Goal: Information Seeking & Learning: Learn about a topic

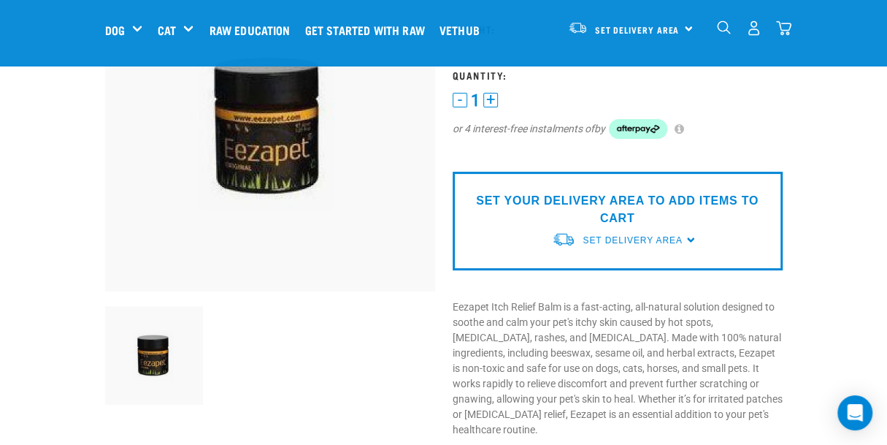
scroll to position [146, 0]
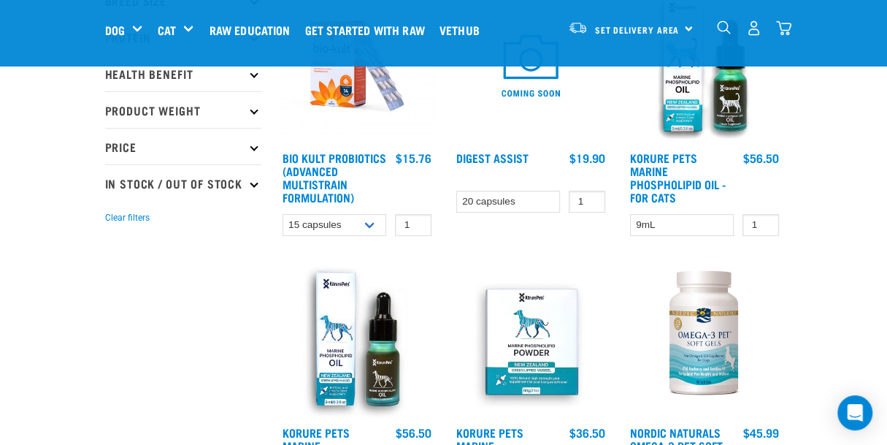
scroll to position [438, 0]
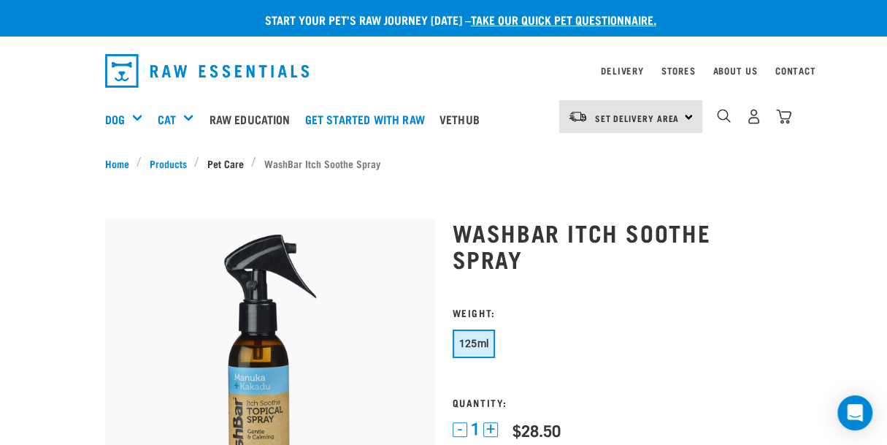
click at [199, 158] on link "Pet Care" at bounding box center [225, 163] width 52 height 15
click at [142, 156] on link "Products" at bounding box center [168, 163] width 53 height 15
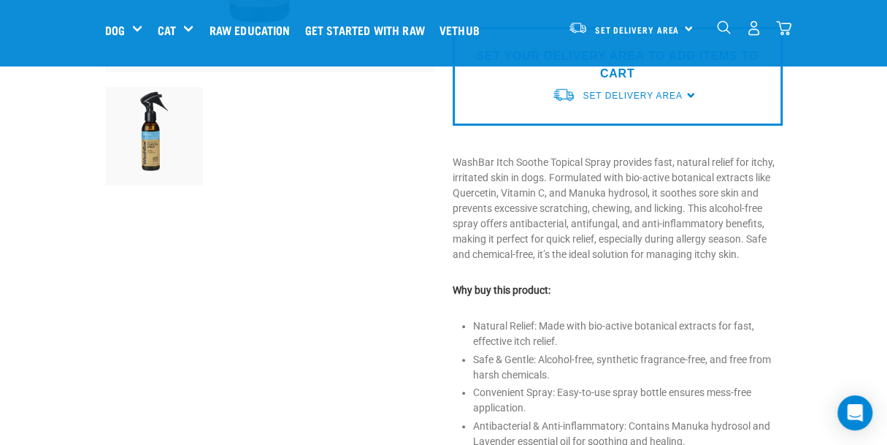
scroll to position [569, 0]
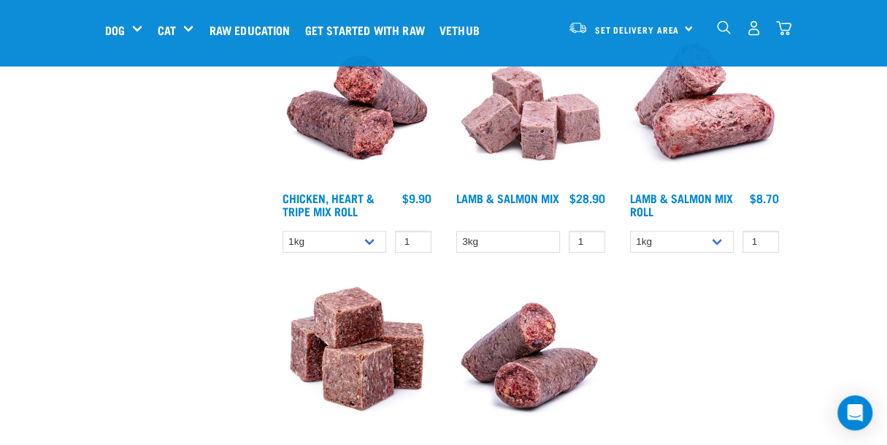
scroll to position [2848, 0]
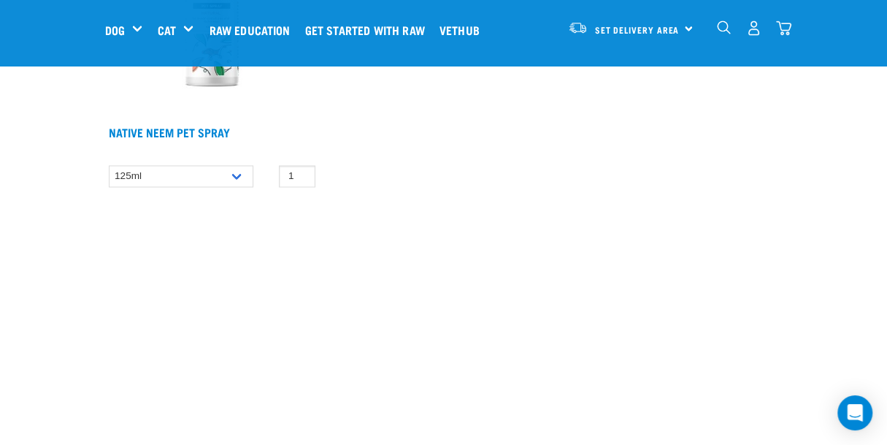
scroll to position [1606, 0]
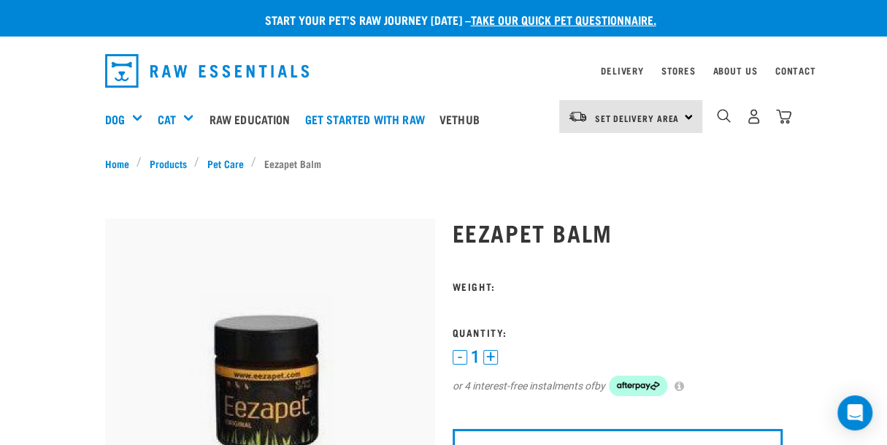
click at [702, 108] on div "Set Delivery Area North Island South Island" at bounding box center [630, 116] width 143 height 33
click at [699, 153] on link "[GEOGRAPHIC_DATA]" at bounding box center [629, 158] width 140 height 32
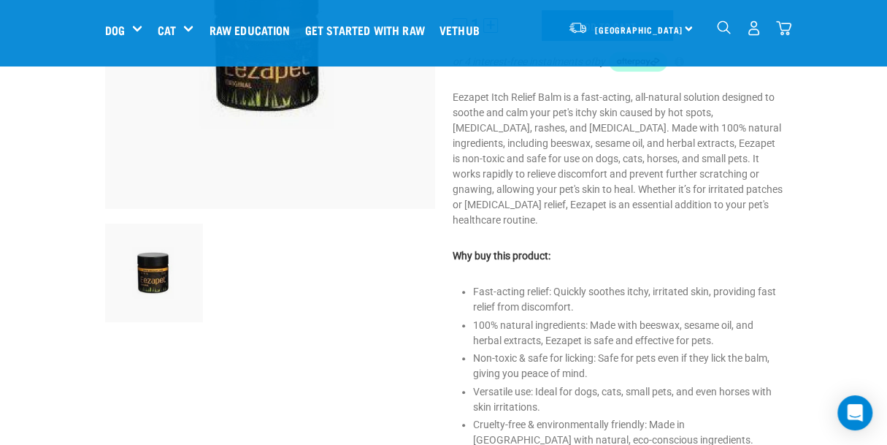
scroll to position [292, 0]
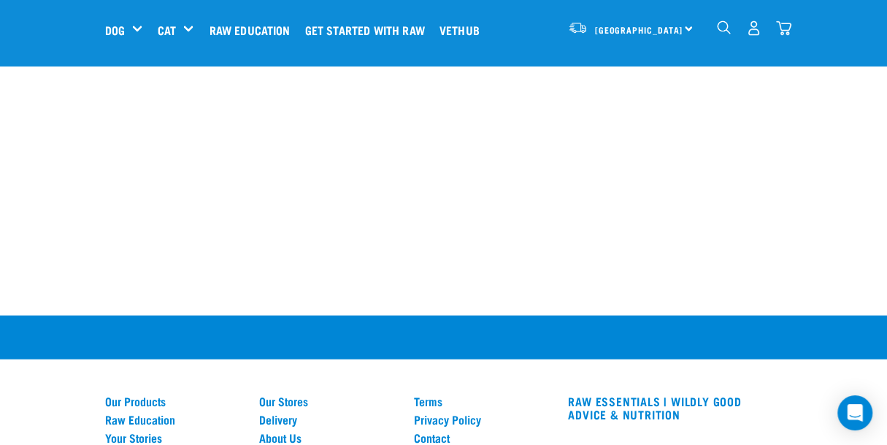
scroll to position [2044, 0]
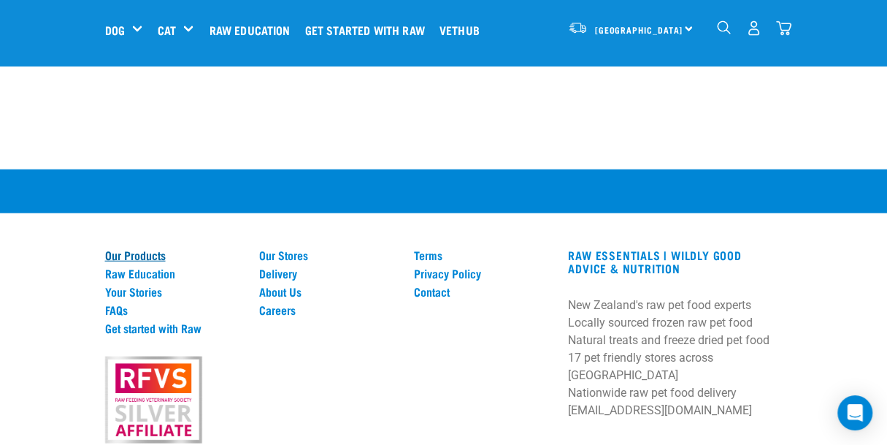
click at [105, 248] on link "Our Products" at bounding box center [173, 254] width 137 height 13
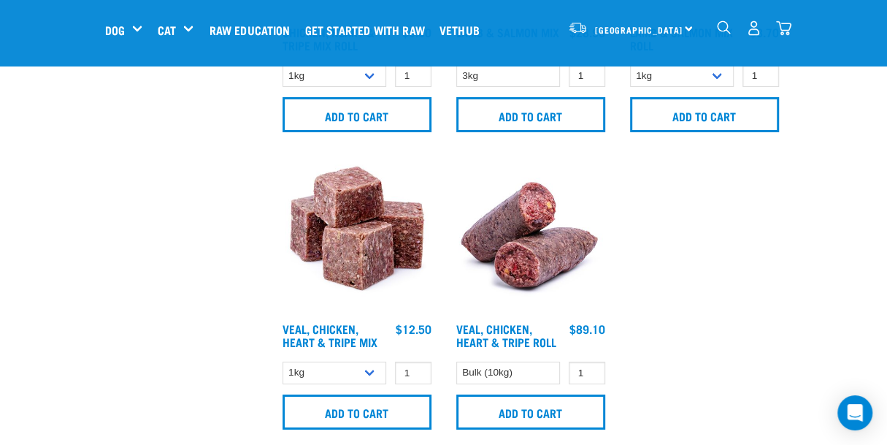
scroll to position [3111, 0]
